Goal: Information Seeking & Learning: Learn about a topic

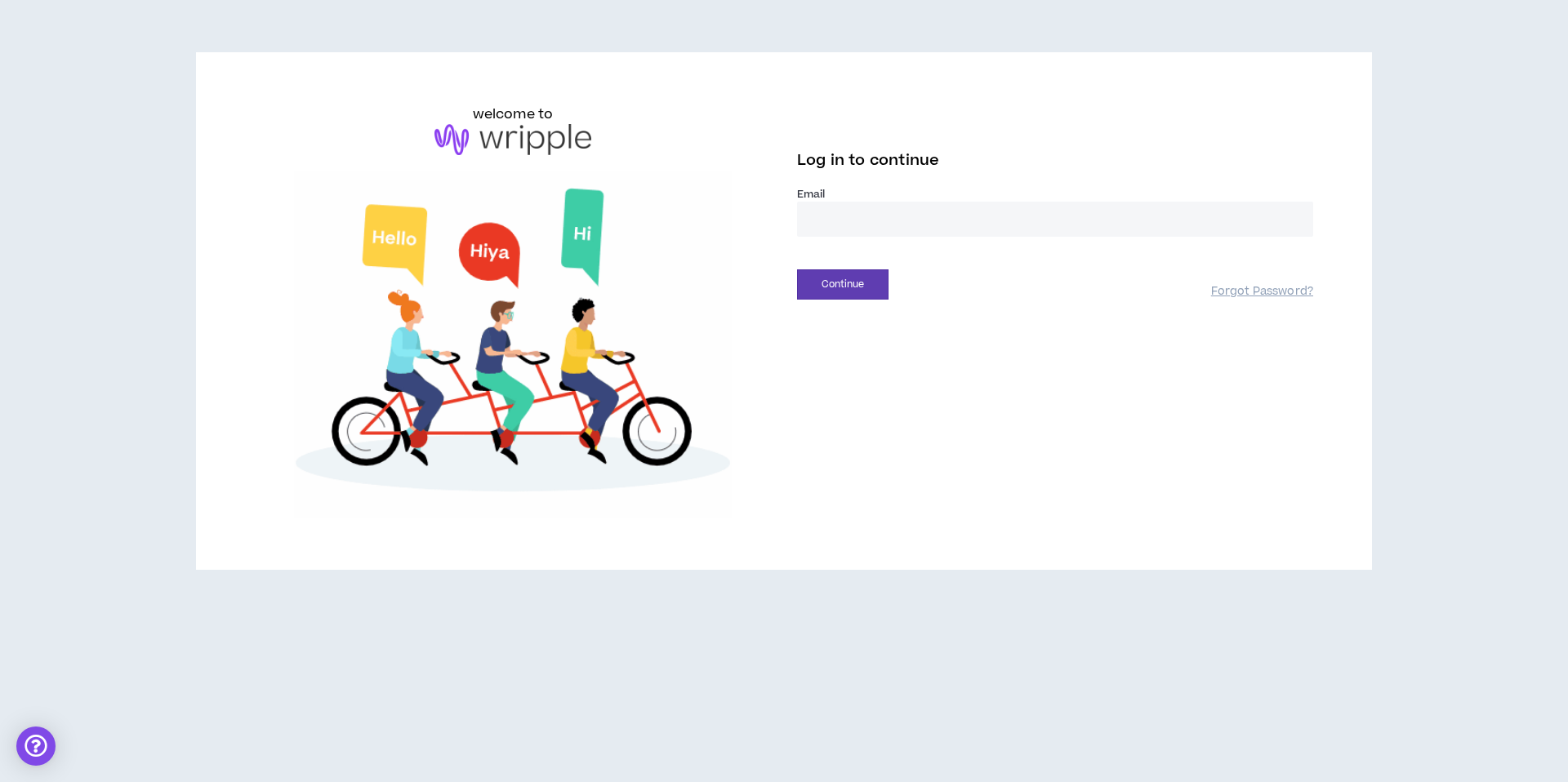
click at [911, 230] on input "email" at bounding box center [1055, 219] width 516 height 35
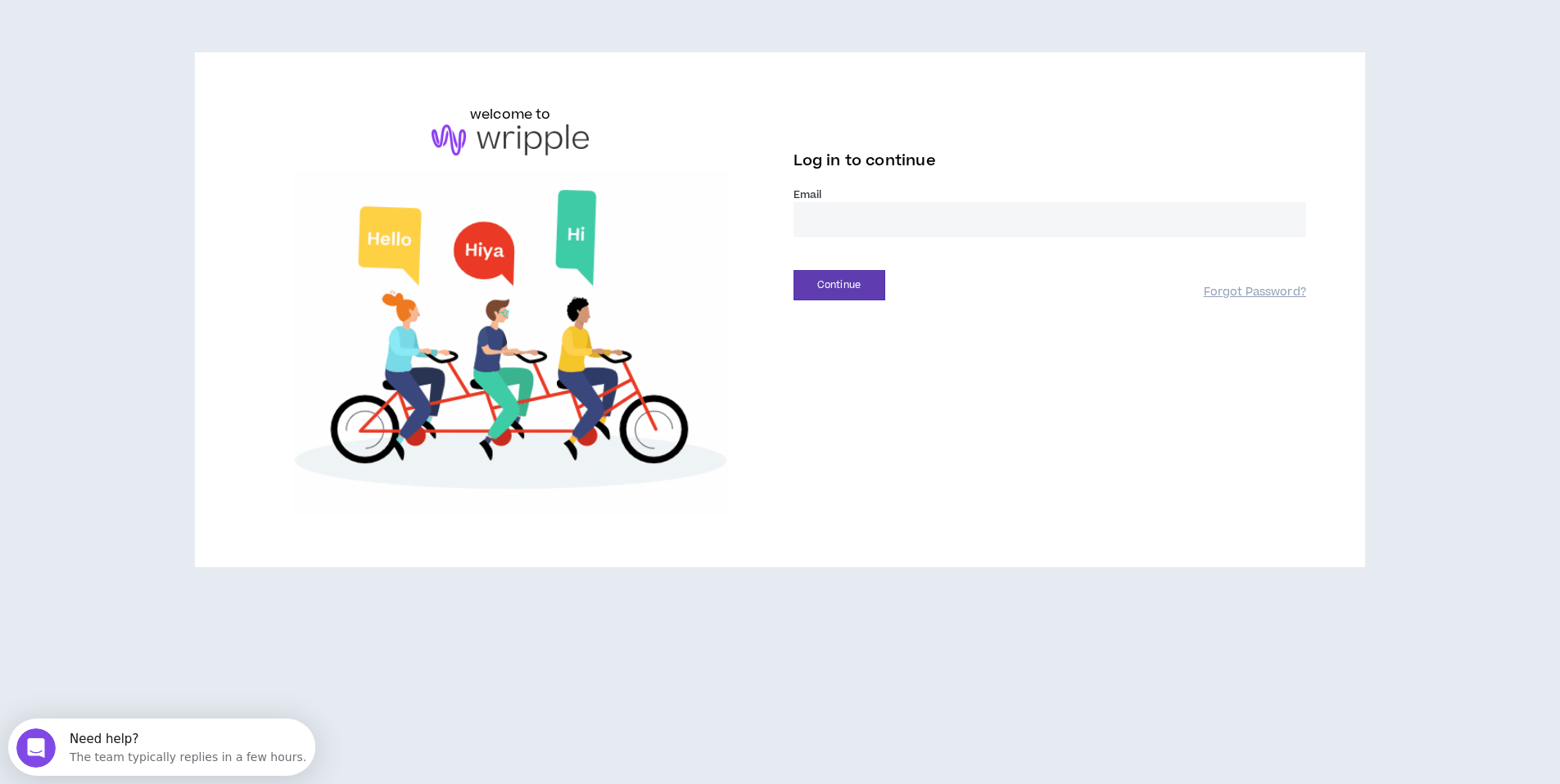
type input "**********"
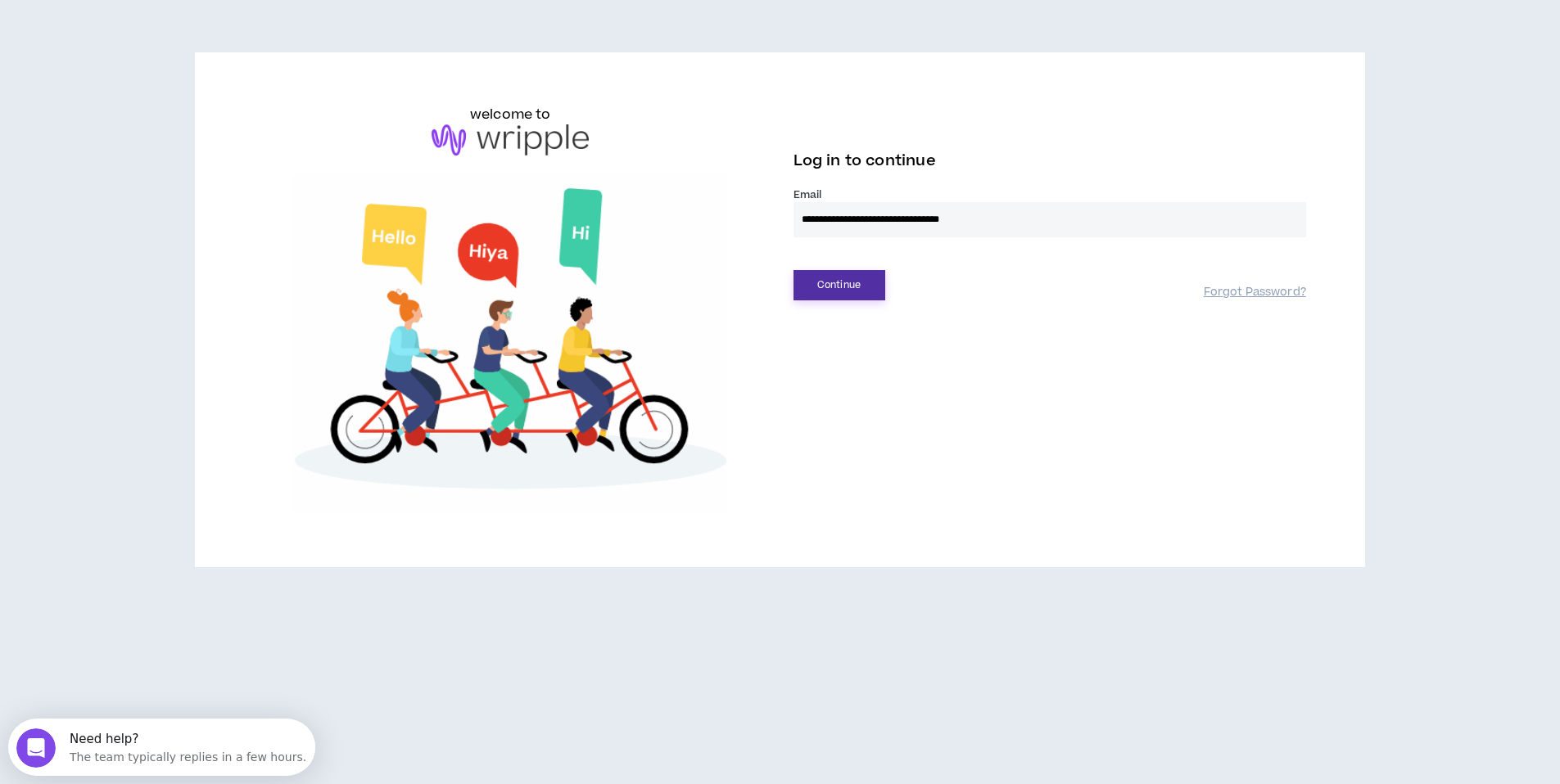
click at [814, 276] on button "Continue" at bounding box center [839, 285] width 92 height 31
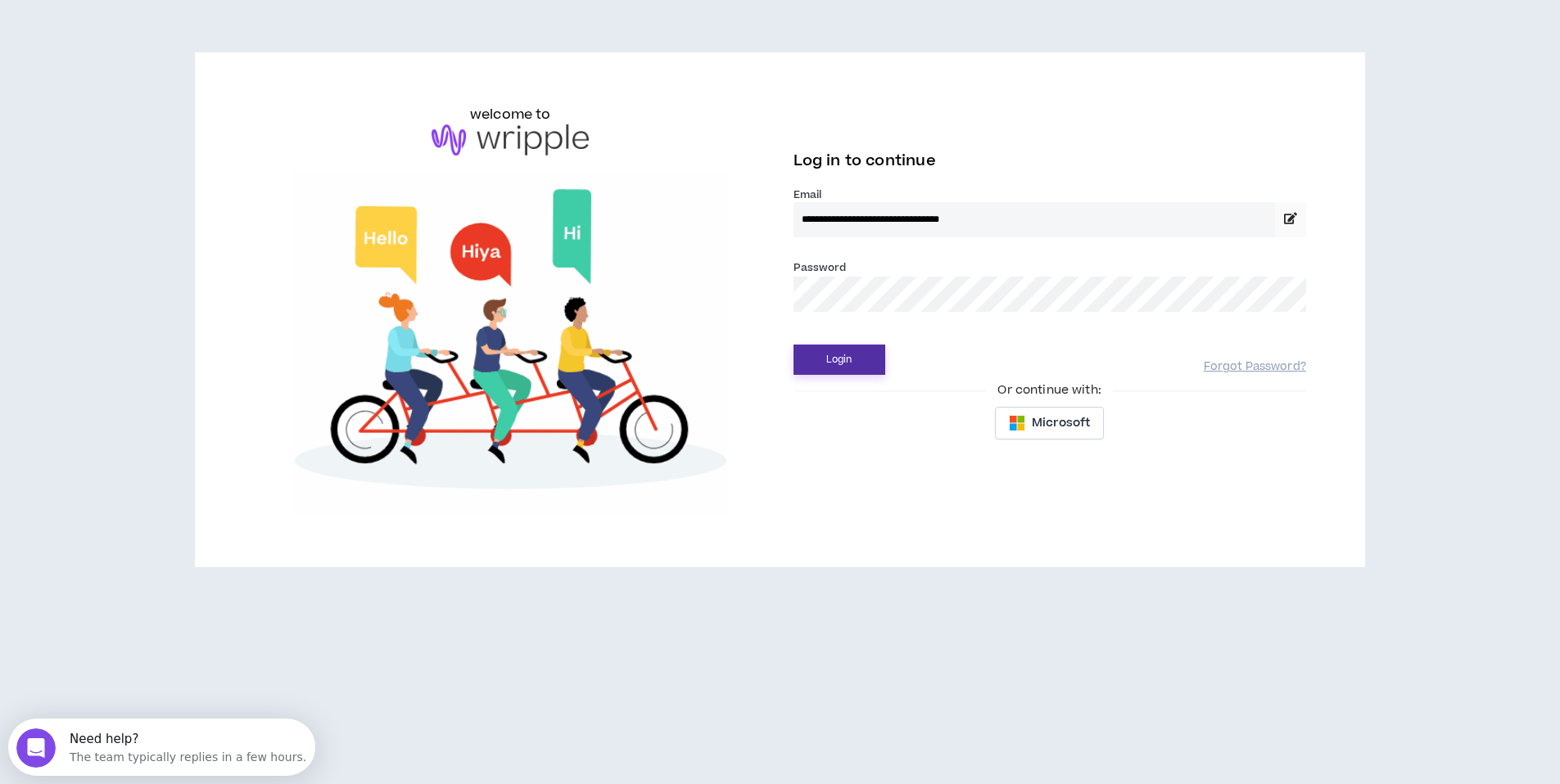
click at [846, 354] on button "Login" at bounding box center [839, 359] width 92 height 31
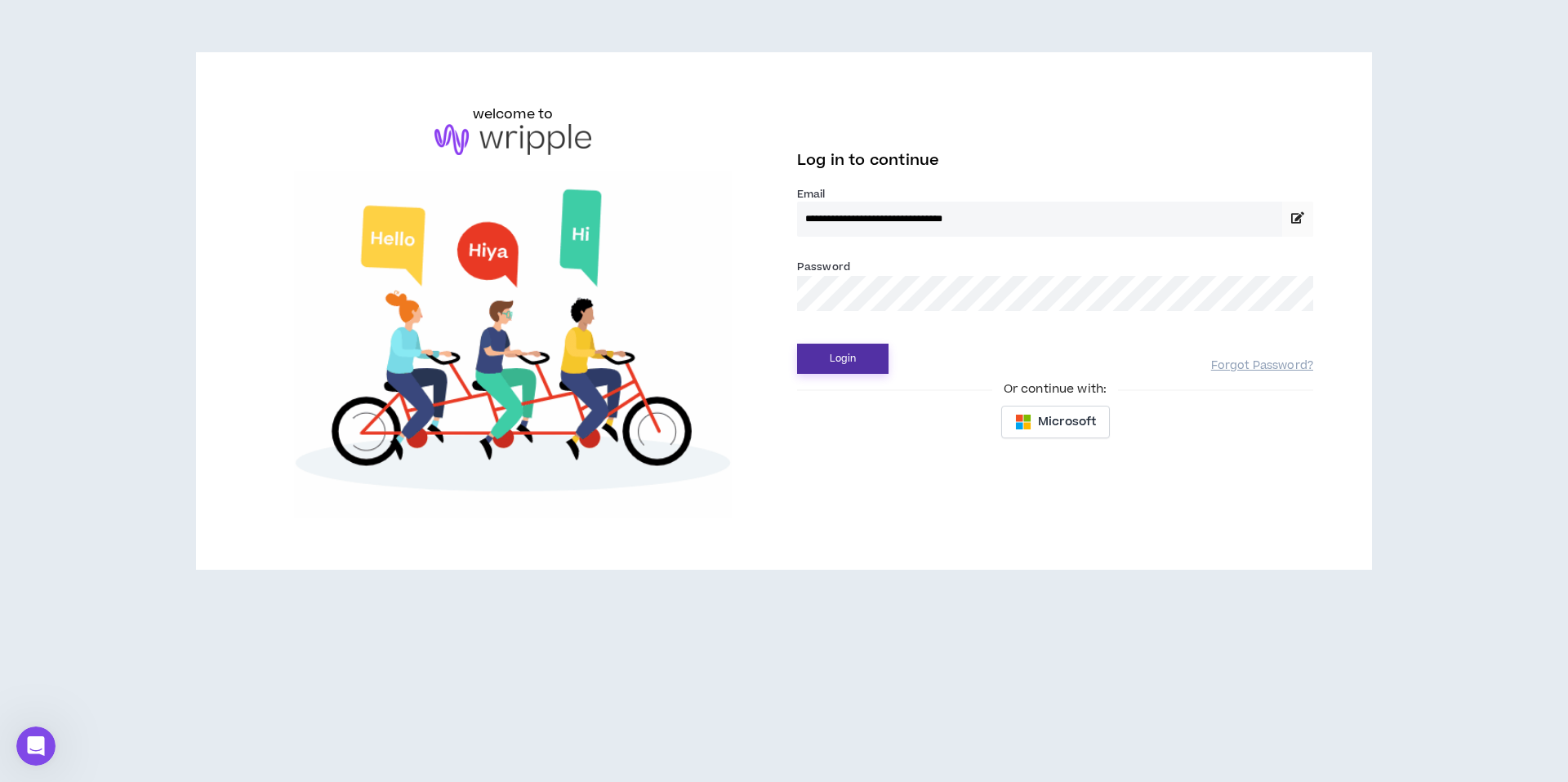
click at [852, 356] on button "Login" at bounding box center [842, 358] width 91 height 30
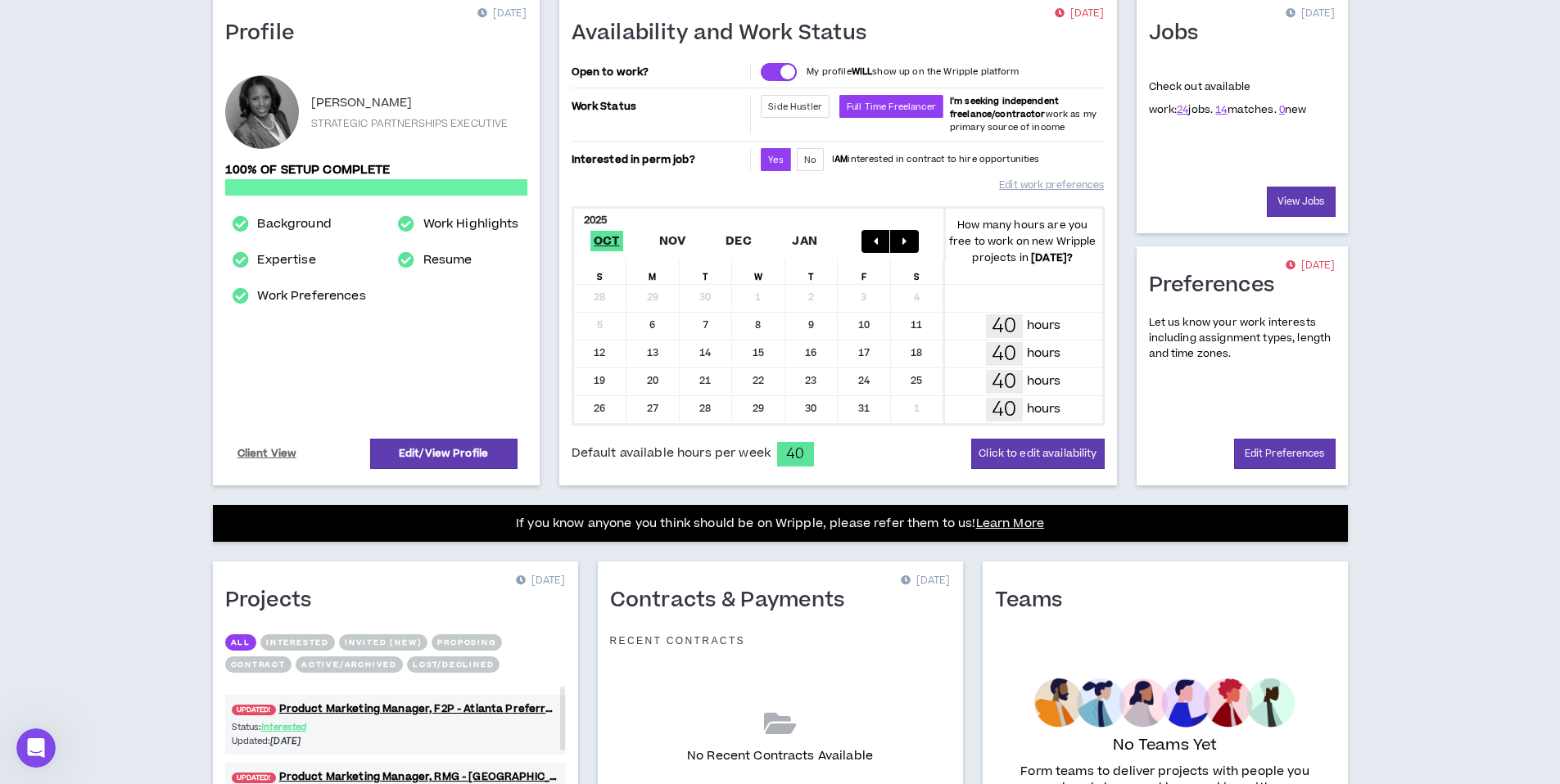
scroll to position [321, 0]
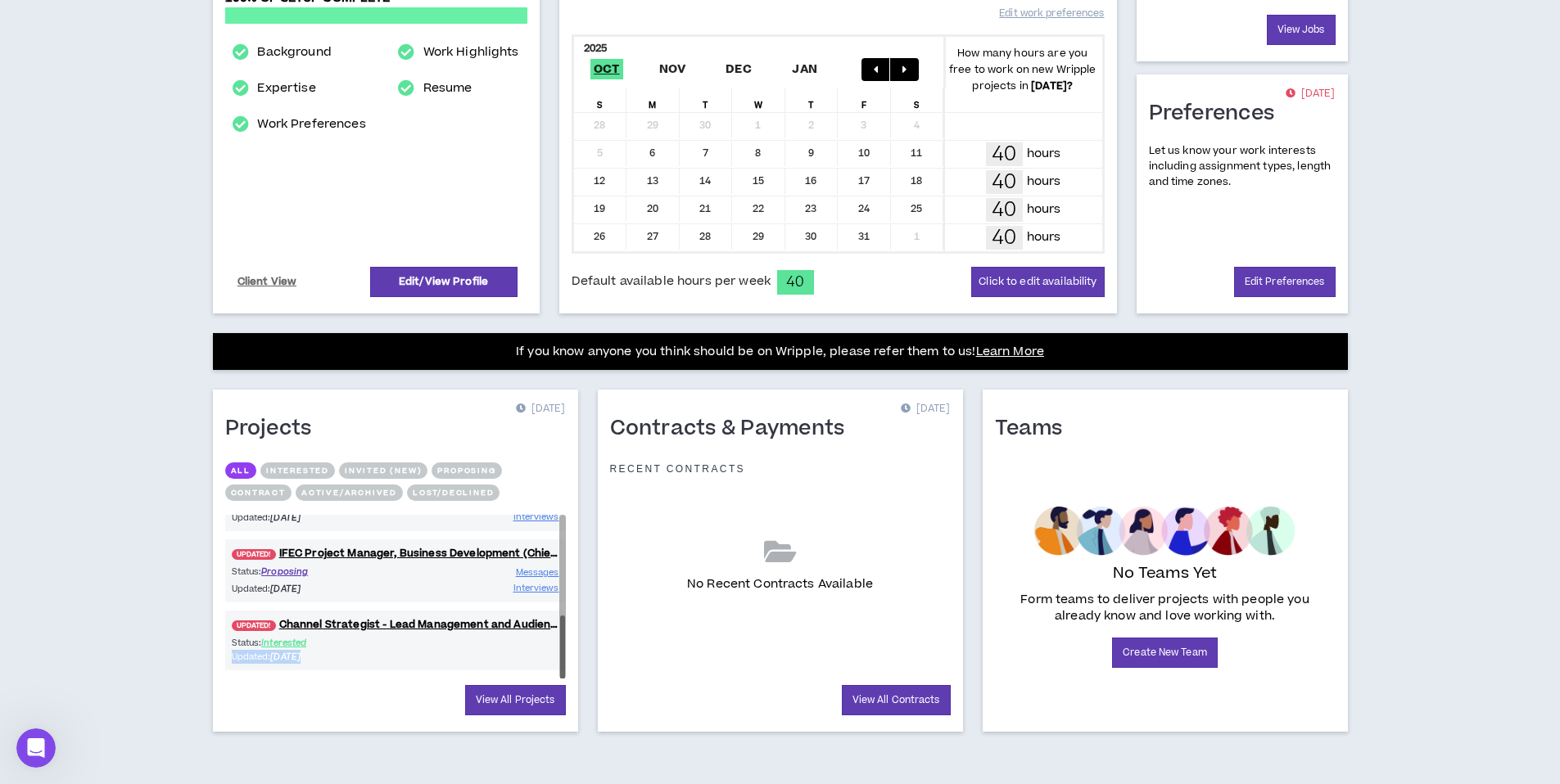
drag, startPoint x: 557, startPoint y: 638, endPoint x: 561, endPoint y: 606, distance: 32.2
click at [561, 606] on div "UPDATED! Product Marketing Manager, F2P - [GEOGRAPHIC_DATA] Preferred Status: I…" at bounding box center [395, 597] width 340 height 164
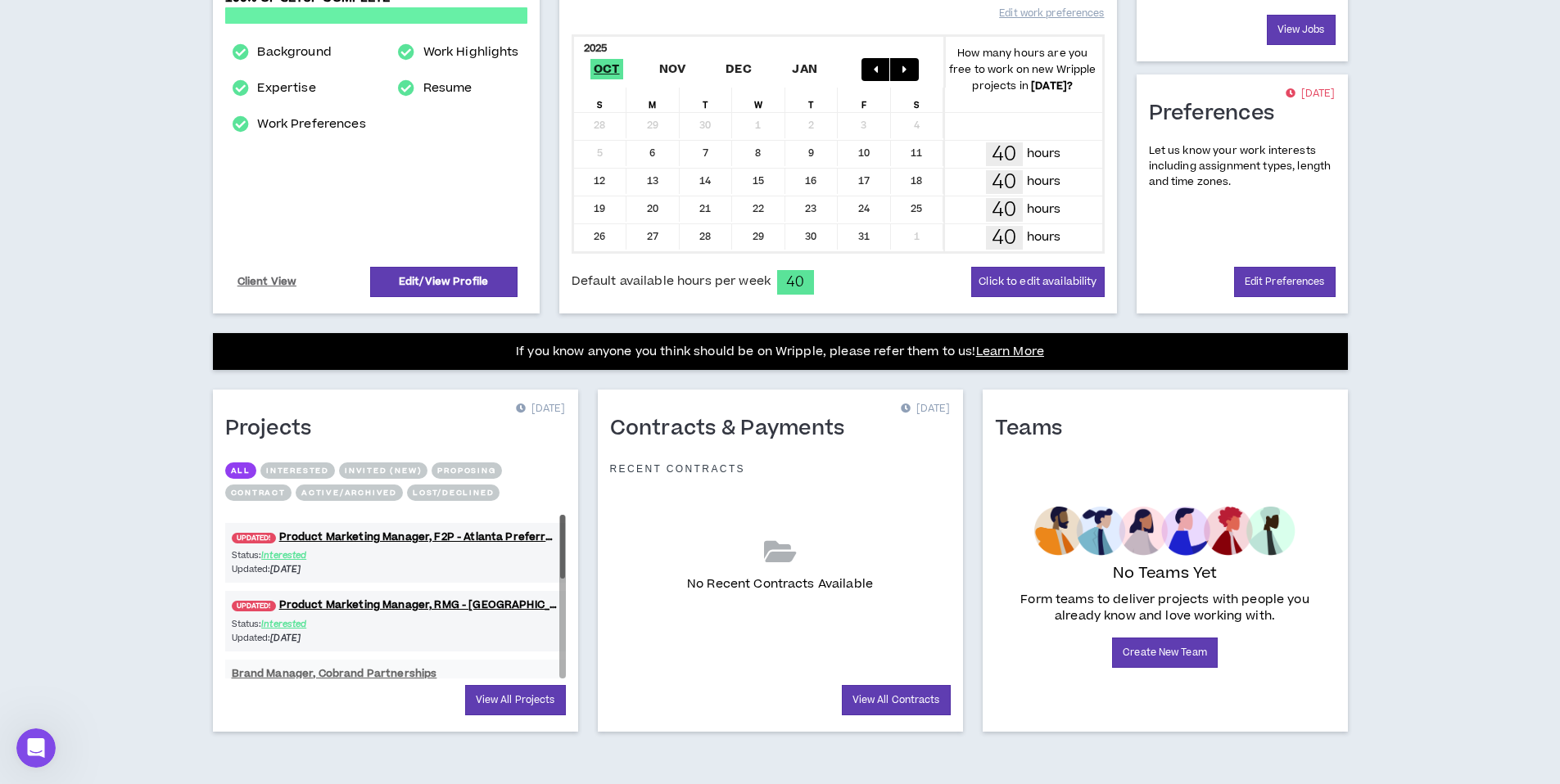
drag, startPoint x: 560, startPoint y: 646, endPoint x: 562, endPoint y: 518, distance: 128.0
click at [562, 518] on div at bounding box center [562, 546] width 5 height 63
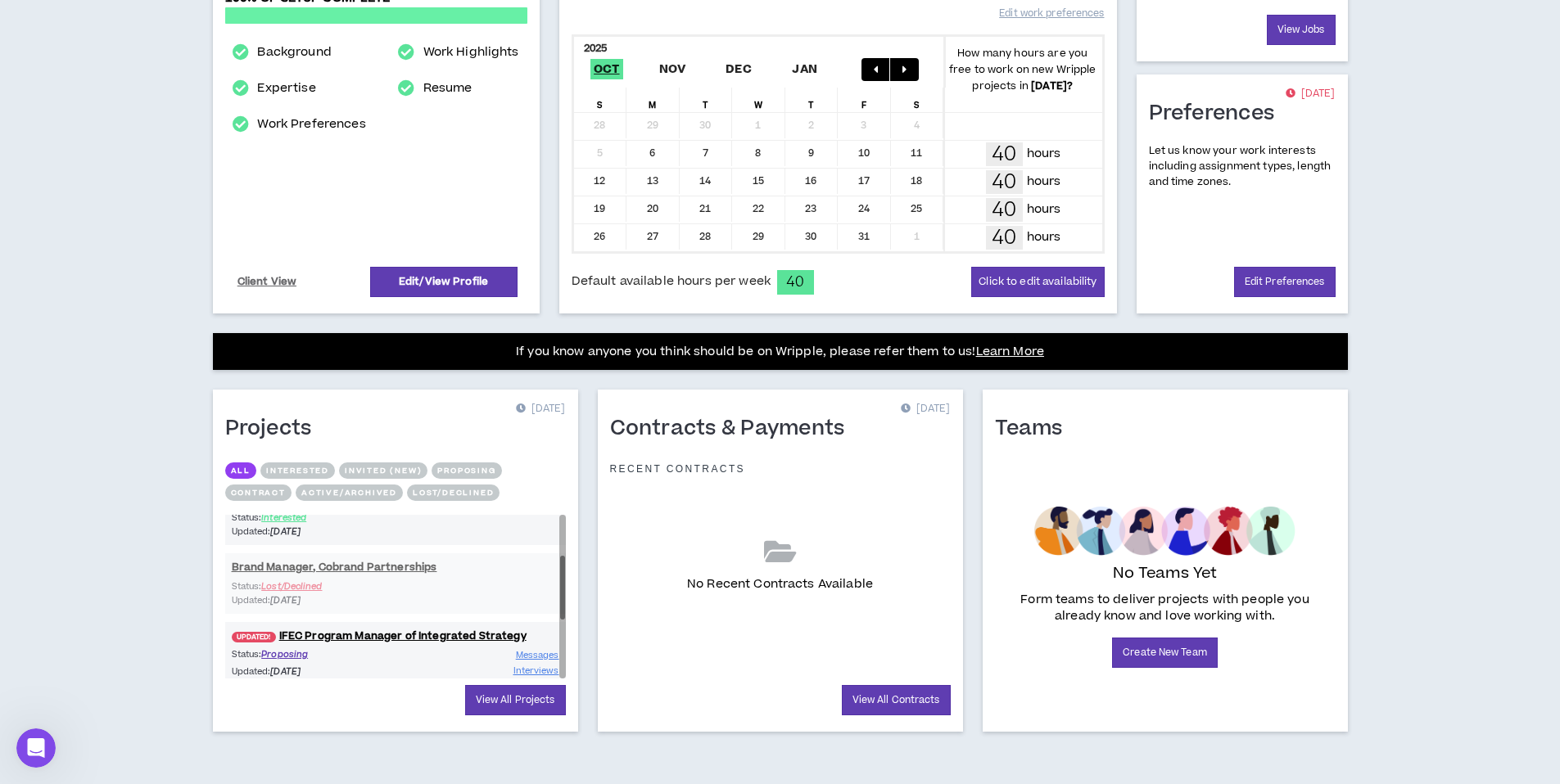
drag, startPoint x: 562, startPoint y: 548, endPoint x: 562, endPoint y: 593, distance: 45.0
click at [562, 592] on div at bounding box center [562, 588] width 5 height 63
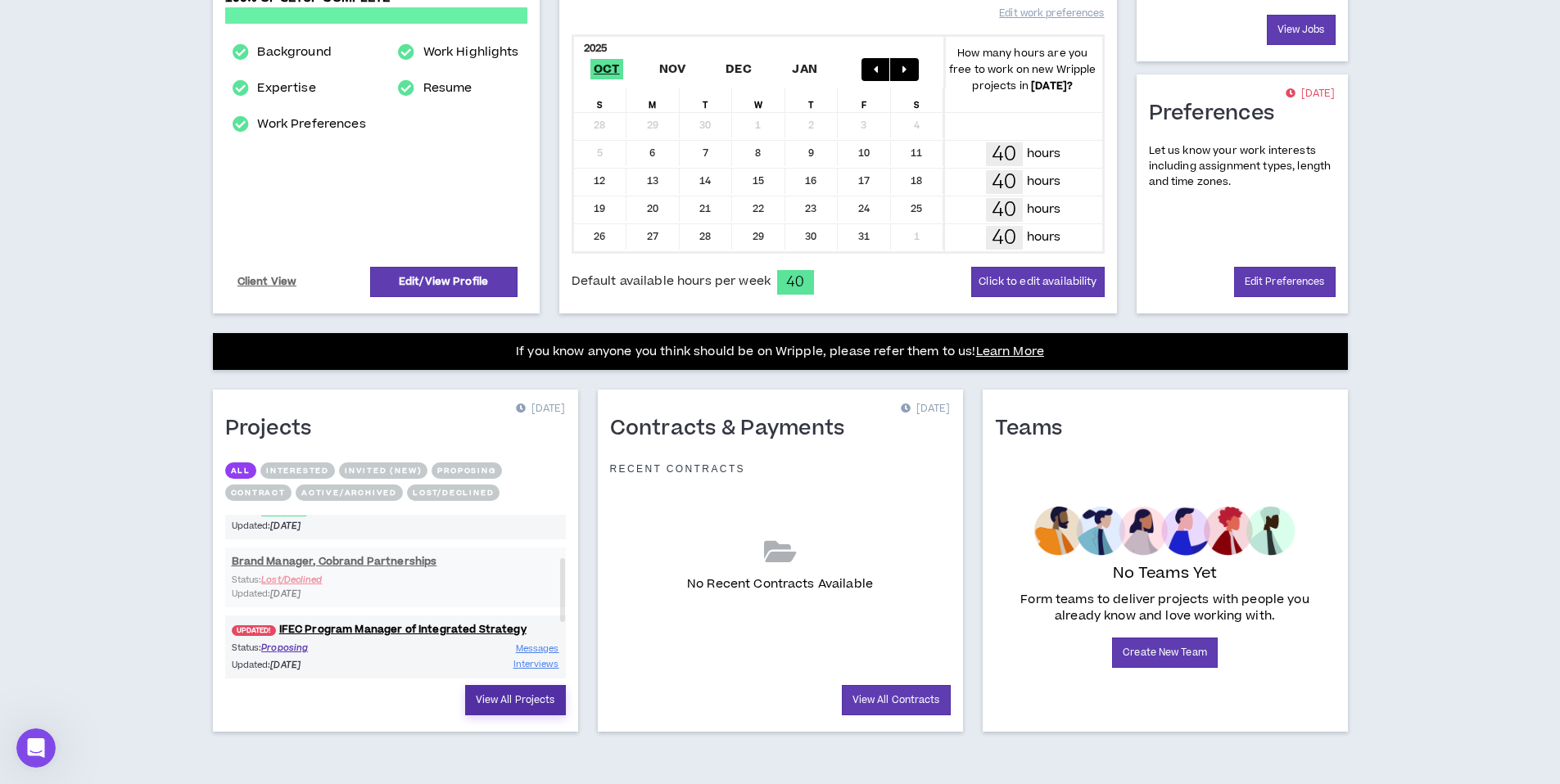
click at [520, 699] on link "View All Projects" at bounding box center [515, 700] width 101 height 31
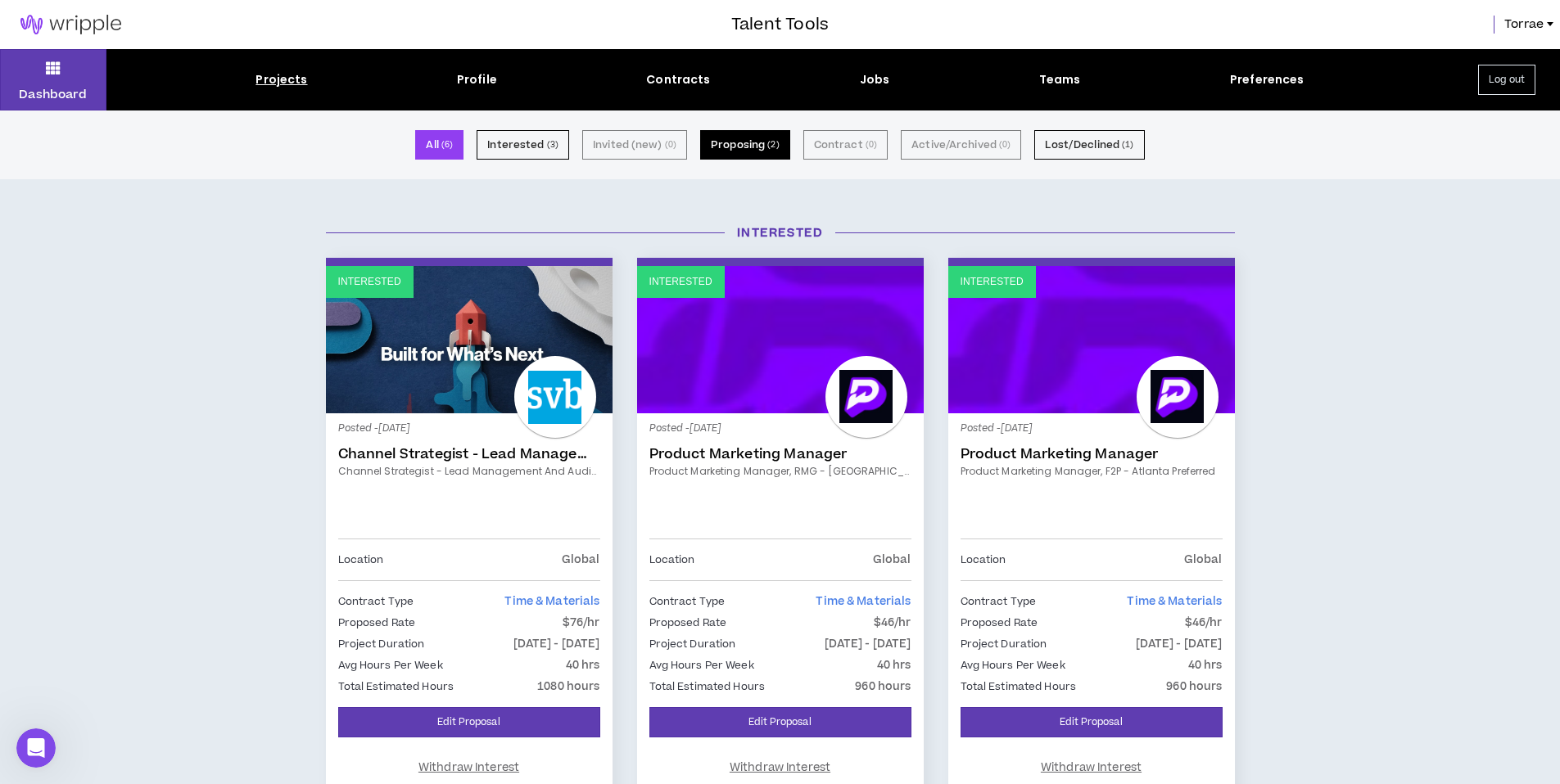
click at [746, 145] on button "Proposing ( 2 )" at bounding box center [745, 145] width 90 height 30
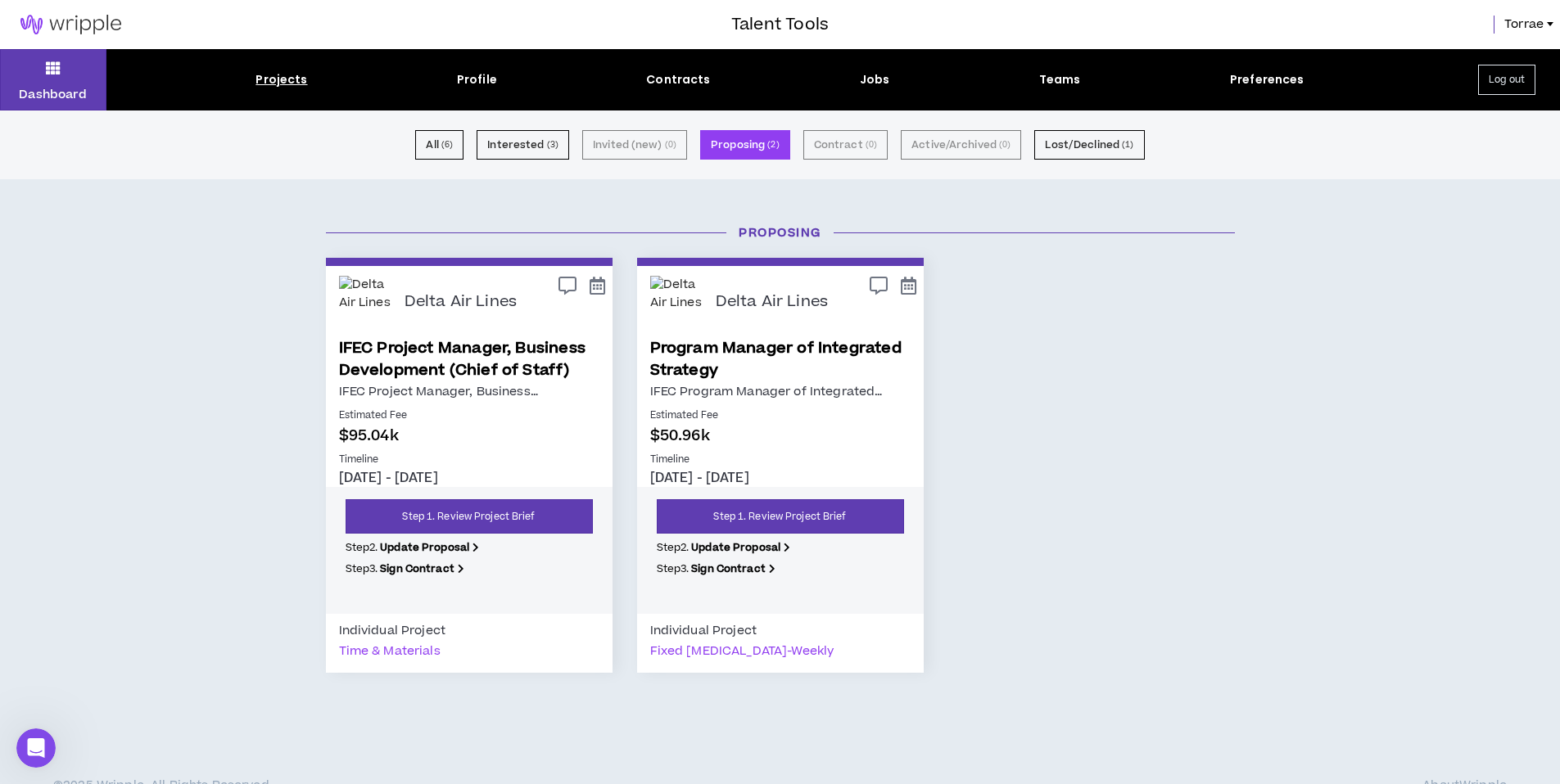
click at [521, 371] on link "IFEC Project Manager, Business Development (Chief of Staff)" at bounding box center [470, 359] width 260 height 44
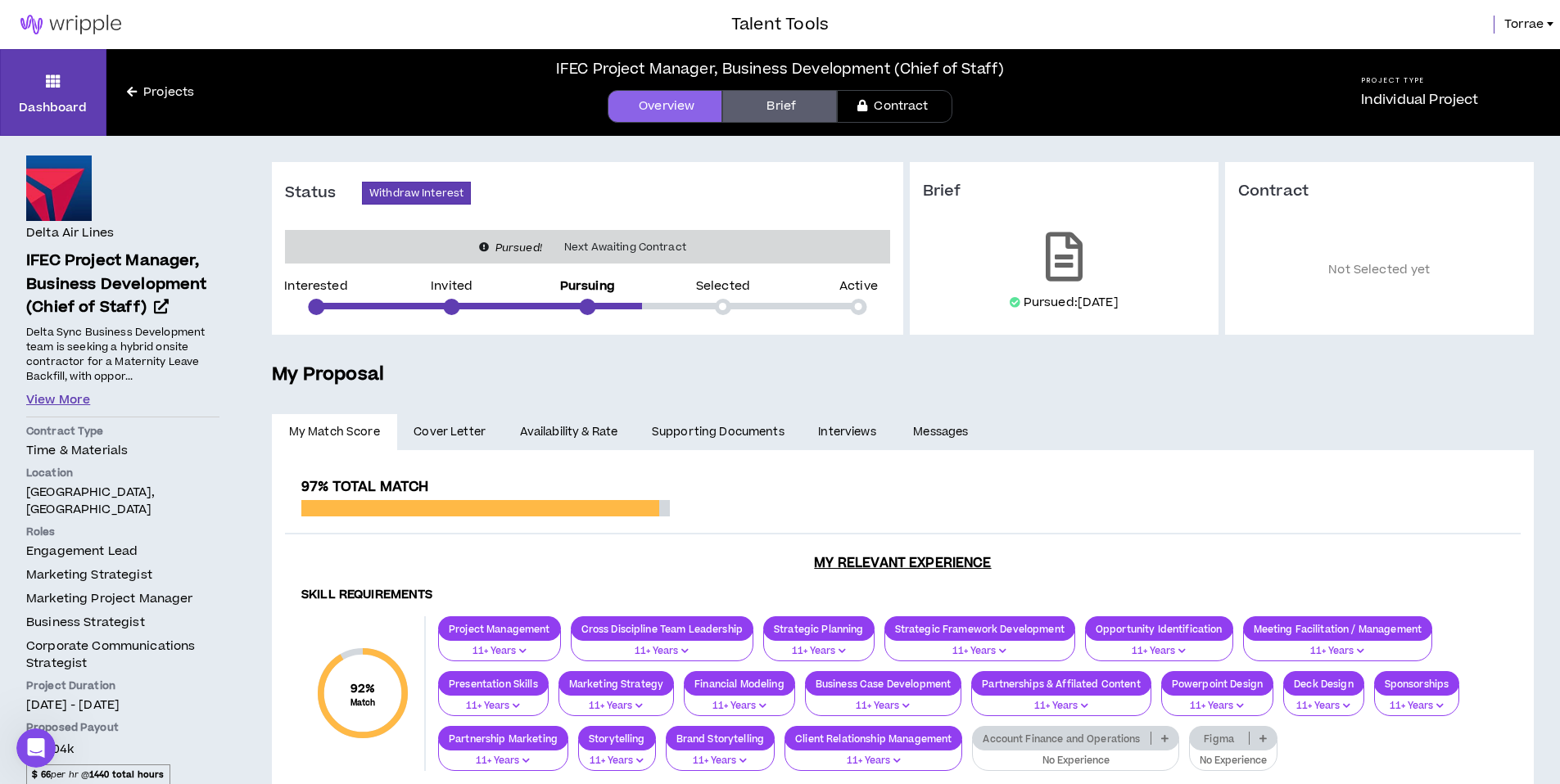
click at [64, 401] on button "View More" at bounding box center [58, 400] width 64 height 18
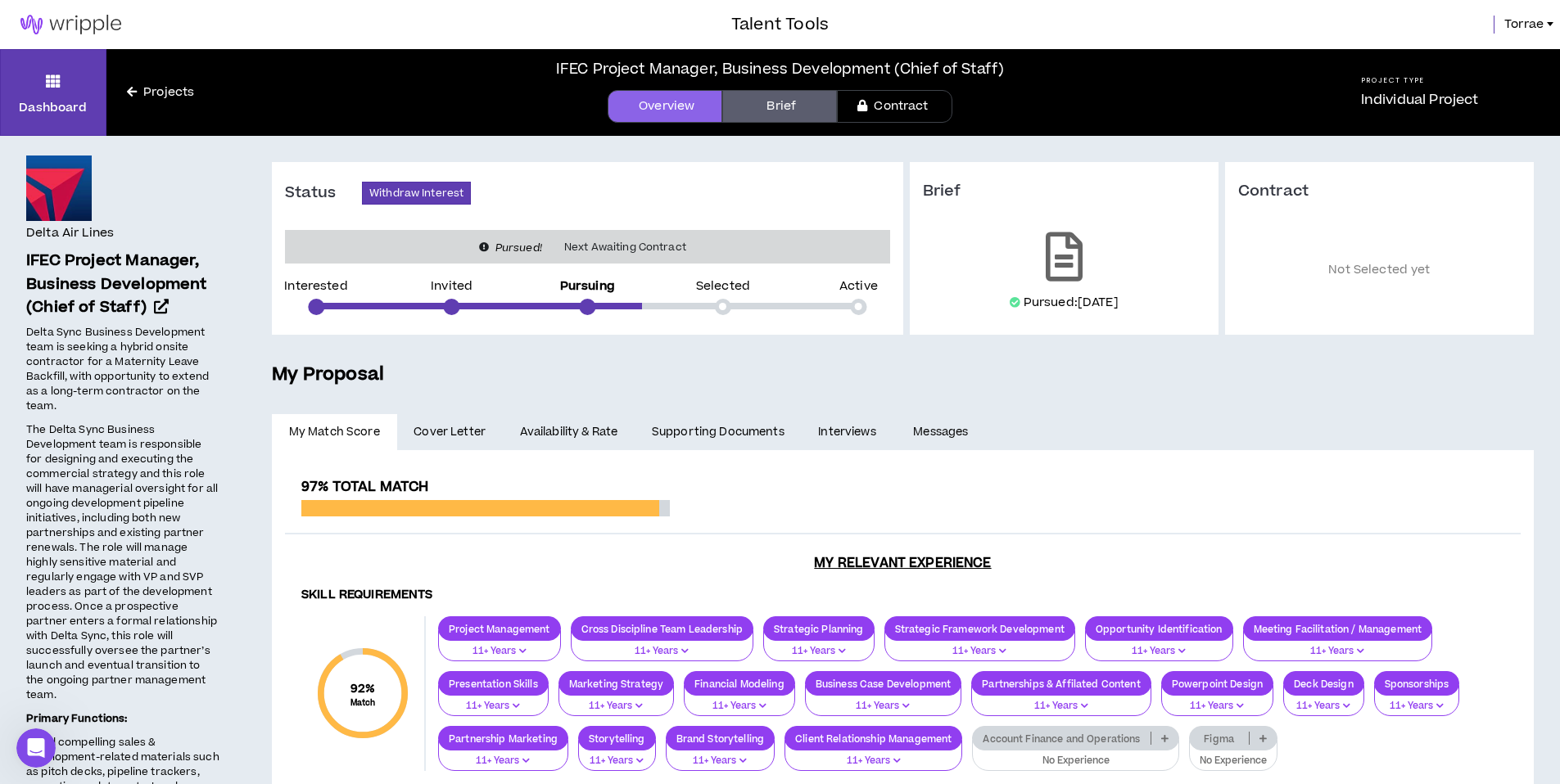
click at [851, 433] on link "Interviews" at bounding box center [850, 432] width 95 height 36
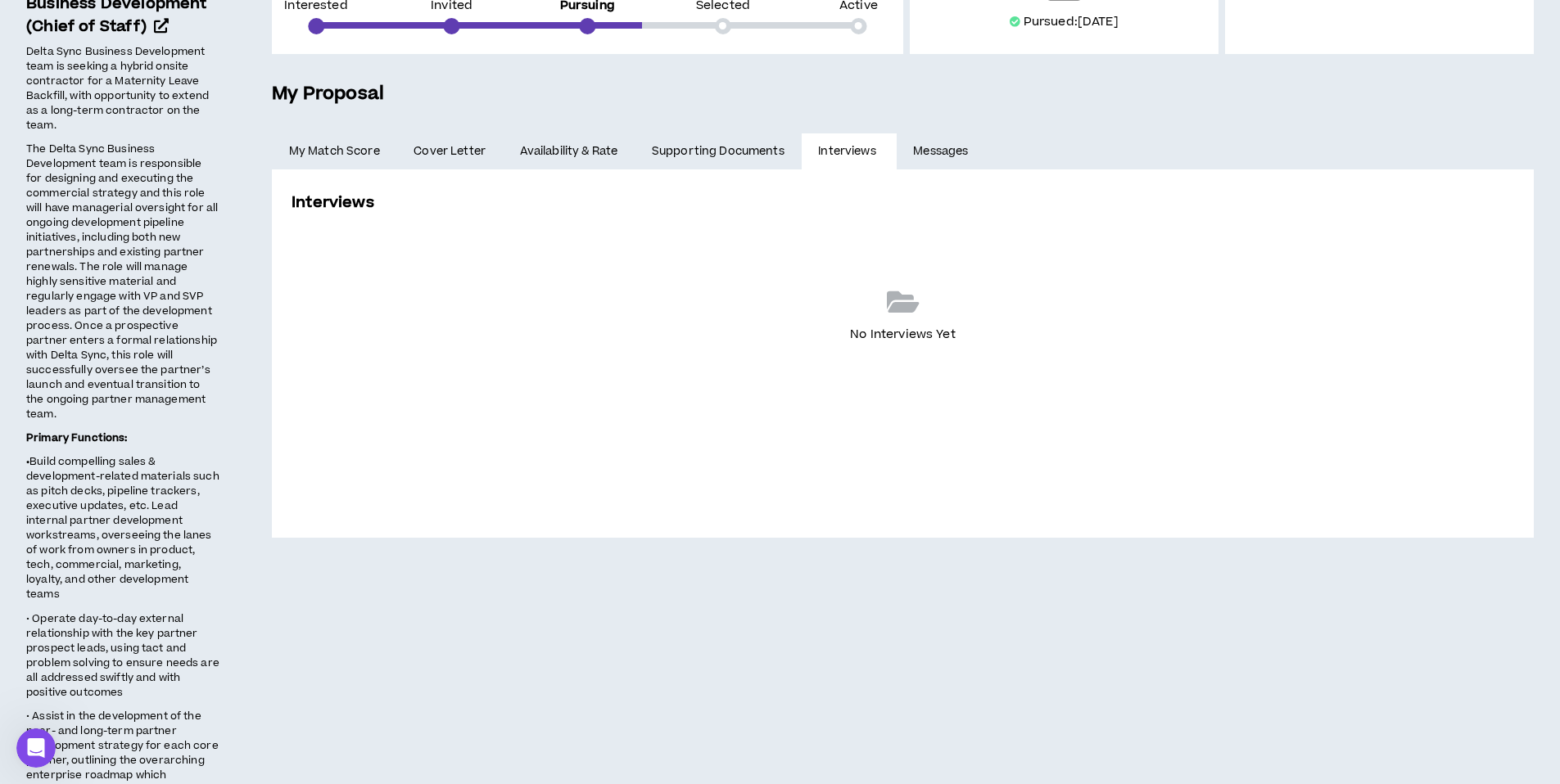
scroll to position [115, 0]
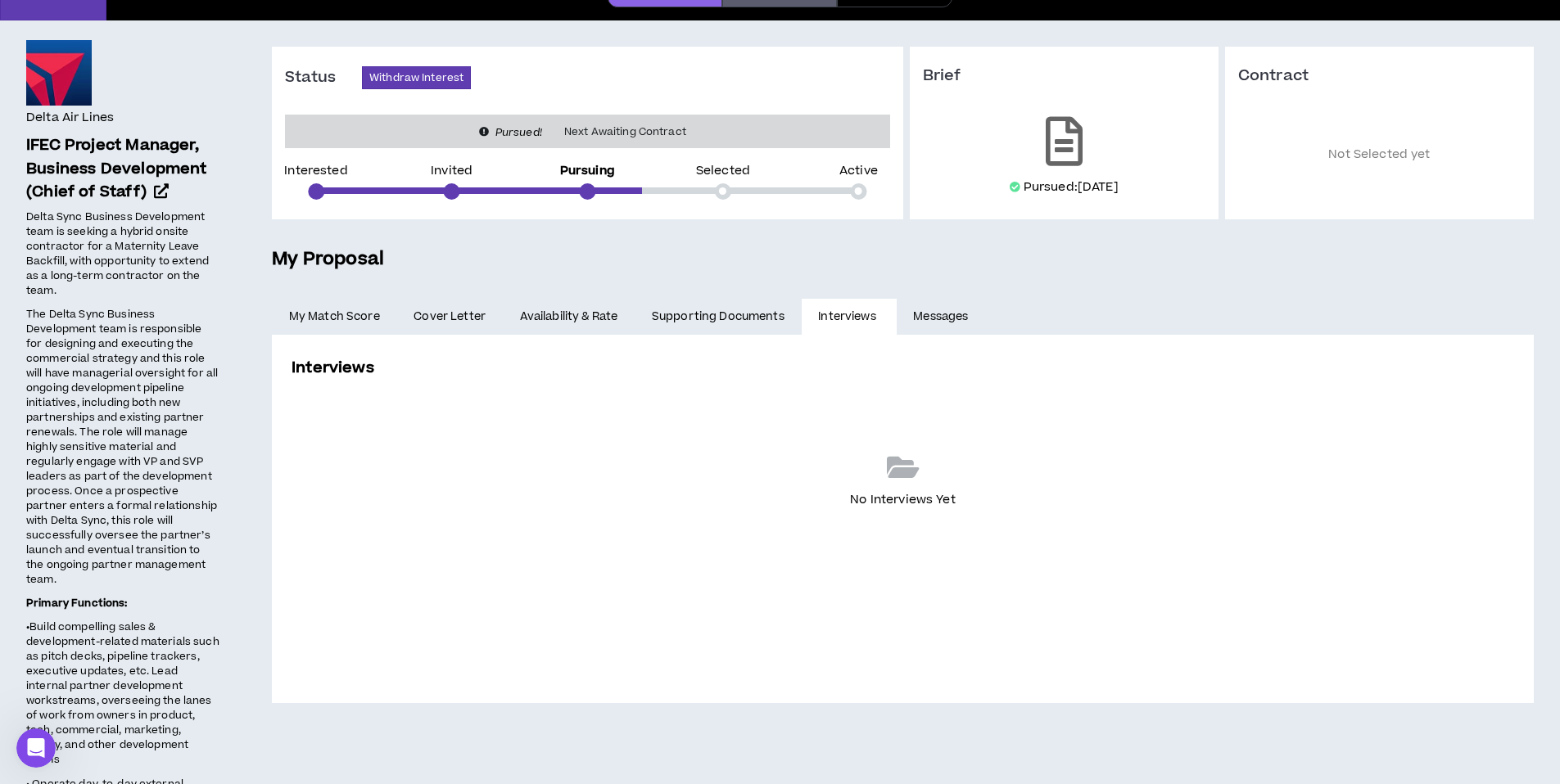
click at [942, 313] on link "Messages" at bounding box center [943, 317] width 93 height 36
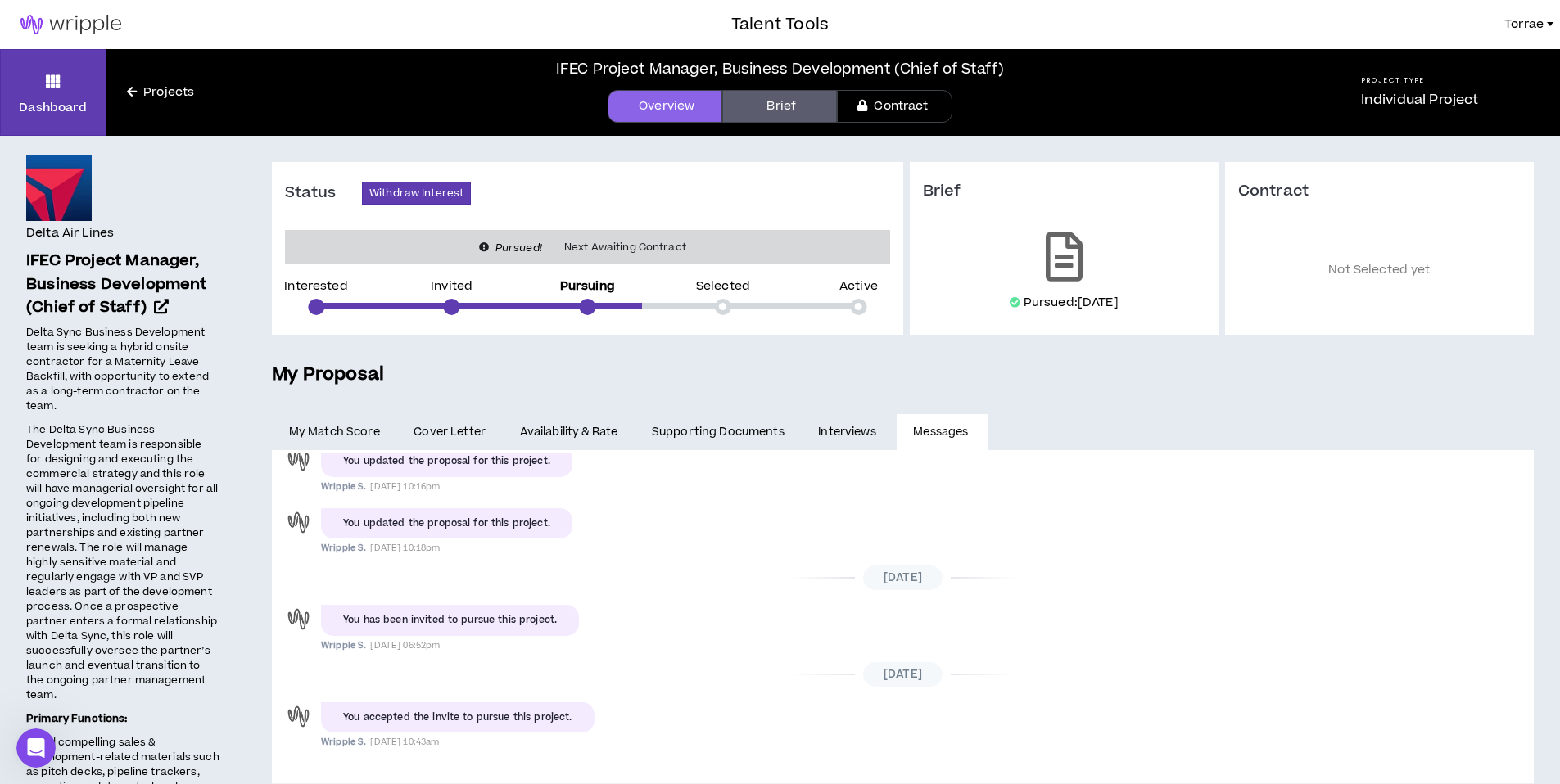
click at [778, 105] on link "Brief" at bounding box center [780, 106] width 114 height 33
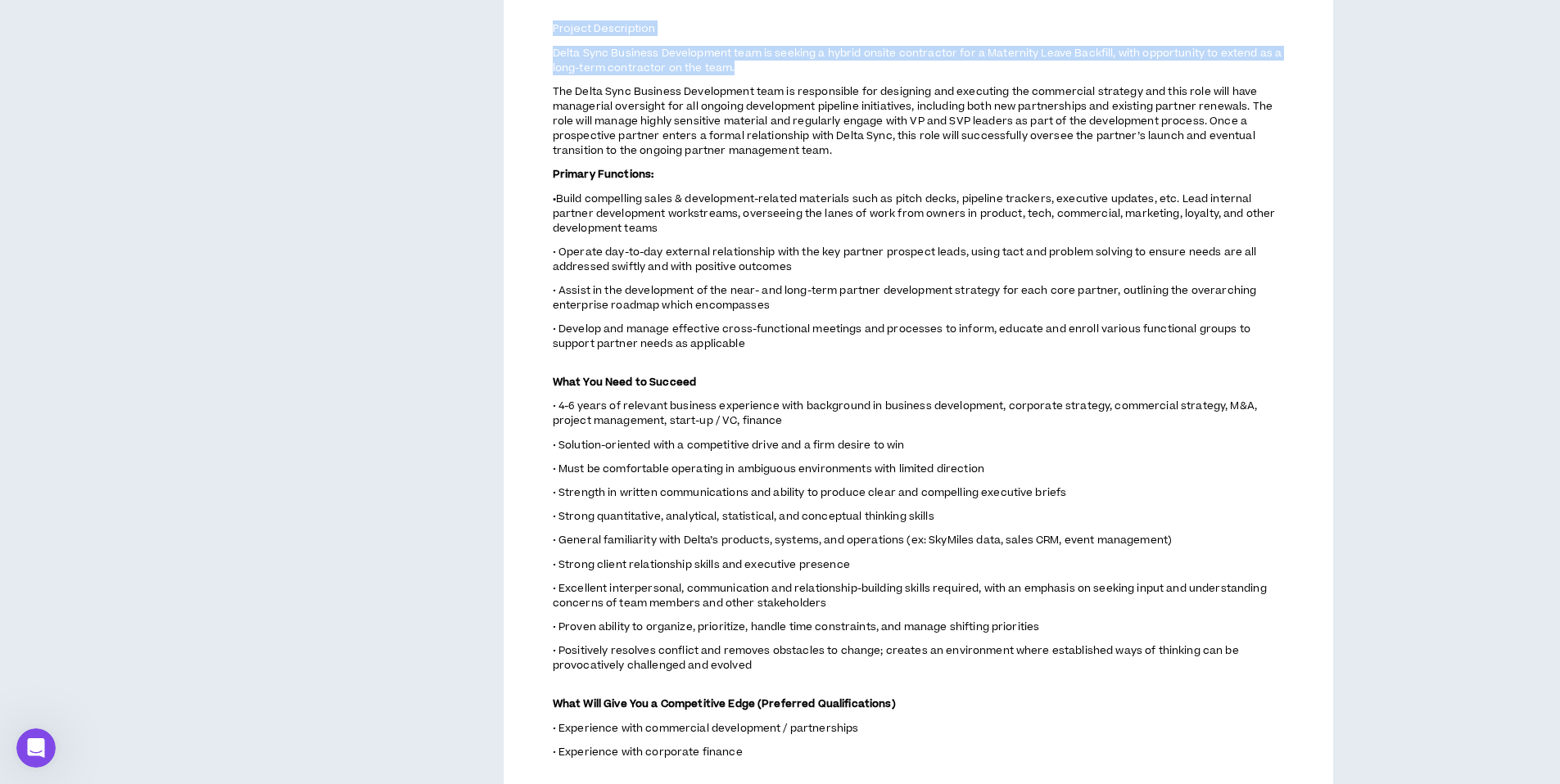
scroll to position [864, 0]
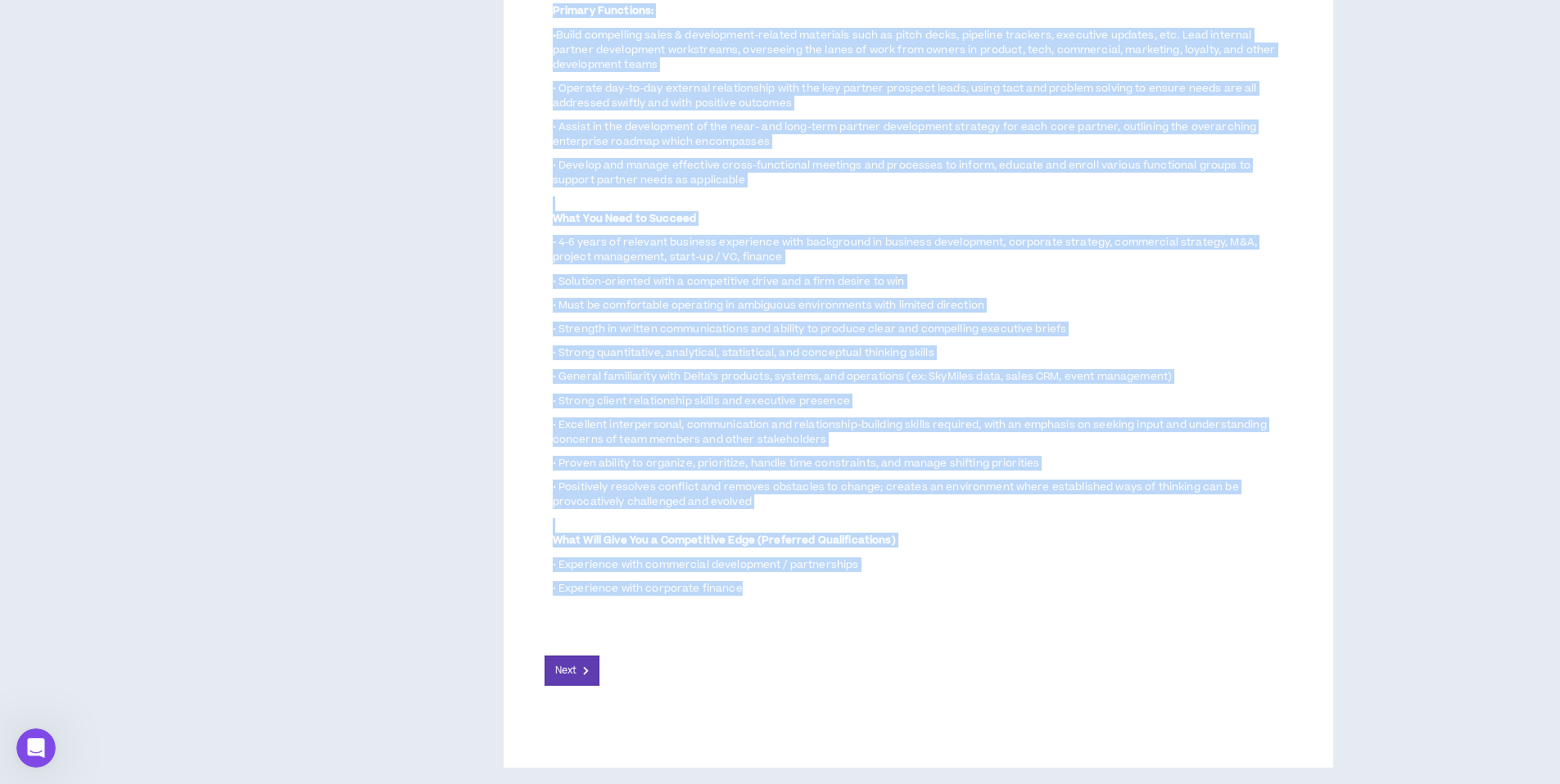
drag, startPoint x: 552, startPoint y: 357, endPoint x: 783, endPoint y: 596, distance: 332.4
click at [783, 596] on div "Project Description Delta Sync Business Development team is seeking a hybrid on…" at bounding box center [923, 228] width 740 height 740
copy div "Loremip Dolorsitame Conse Adip Elitsedd Eiusmodtemp inci ut laboree d magnaa en…"
